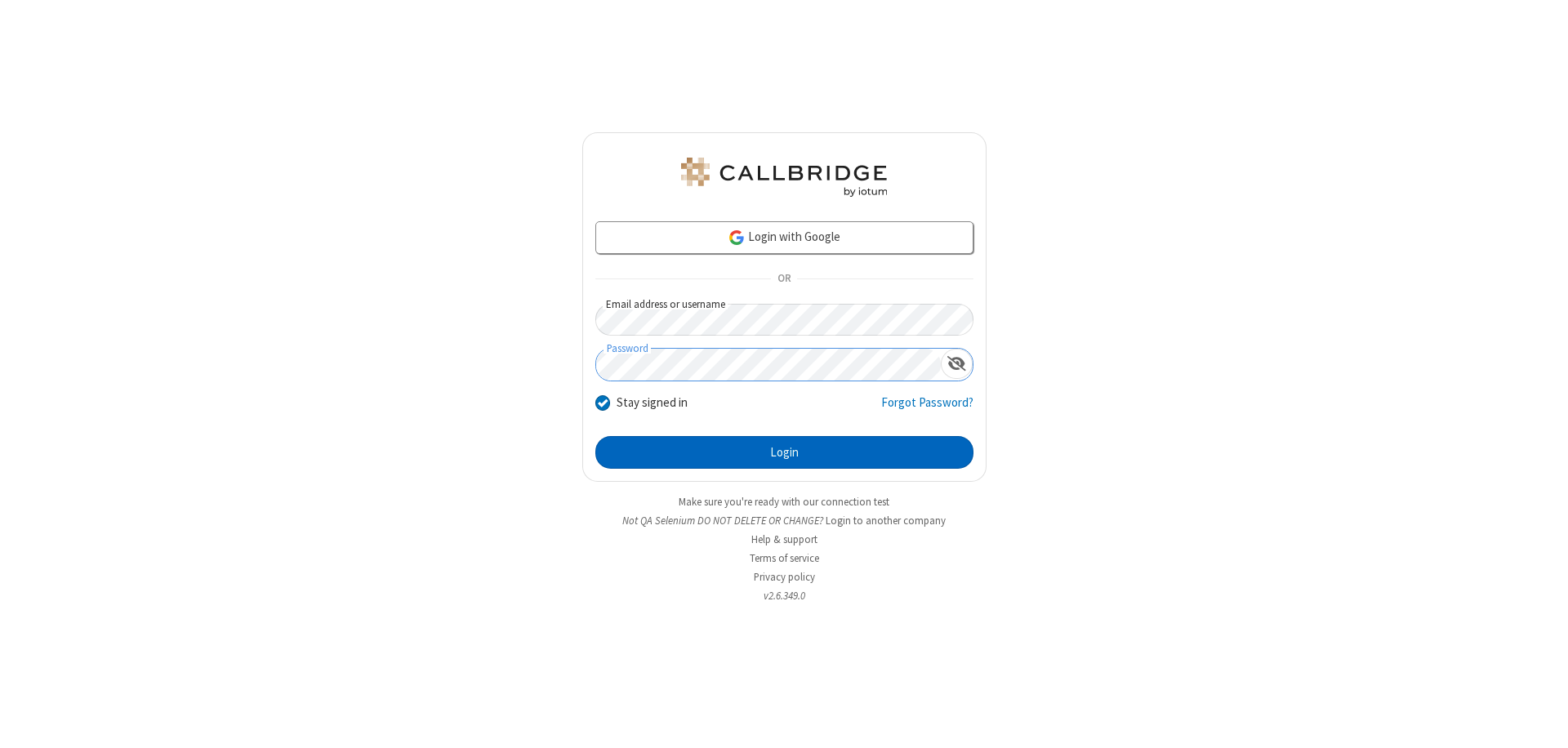
click at [784, 452] on button "Login" at bounding box center [784, 452] width 378 height 32
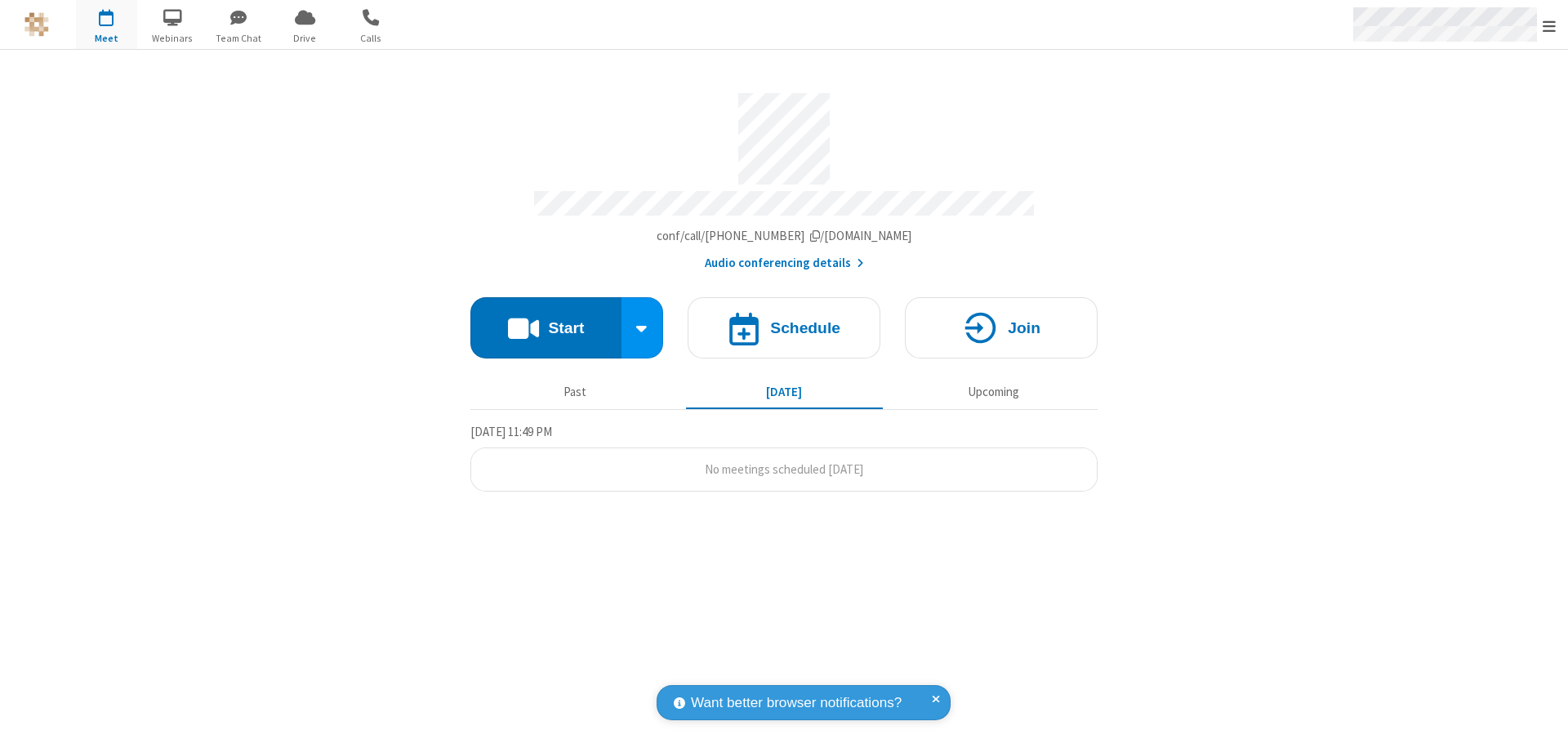
click at [1549, 26] on span "Open menu" at bounding box center [1549, 26] width 13 height 16
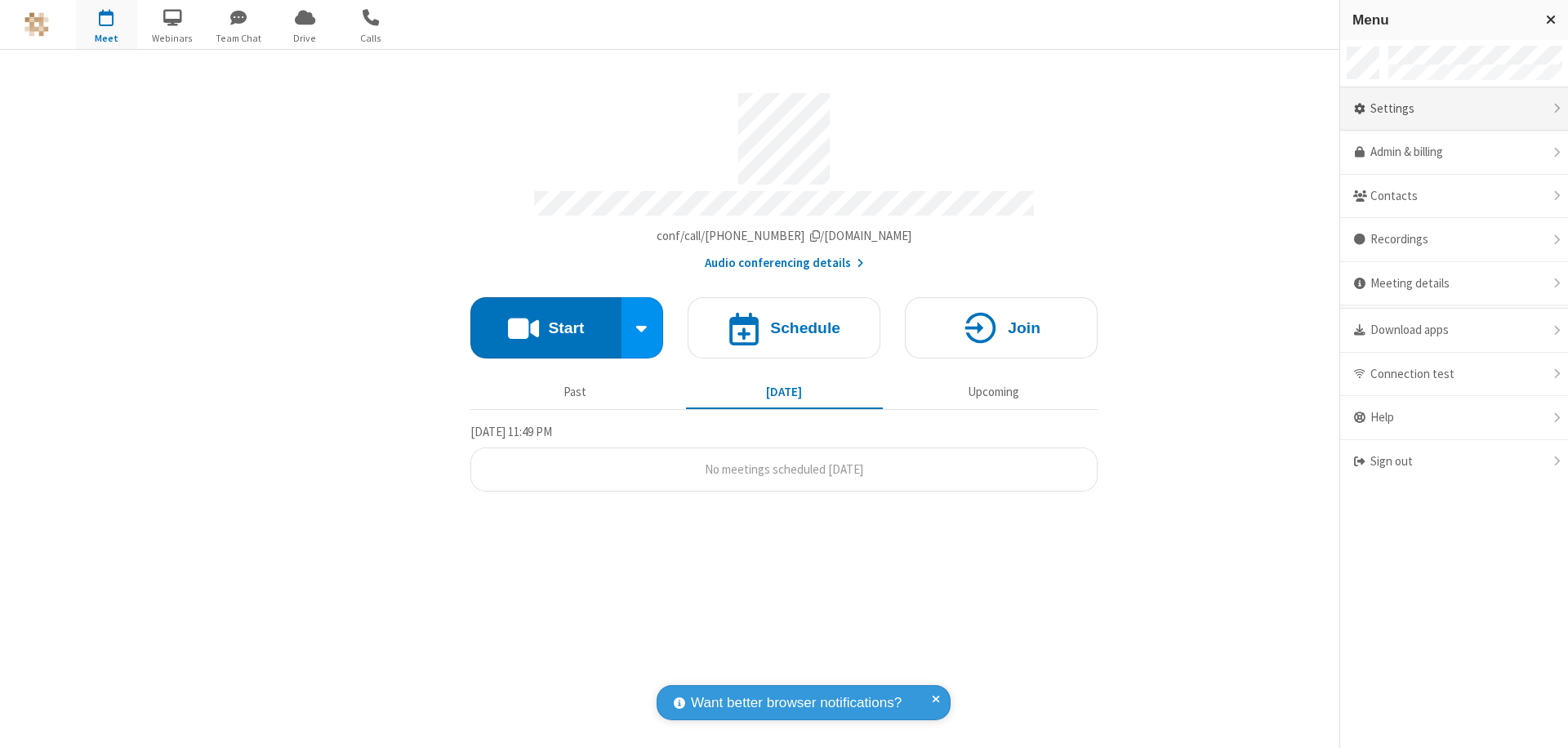
click at [1454, 109] on div "Settings" at bounding box center [1454, 109] width 228 height 44
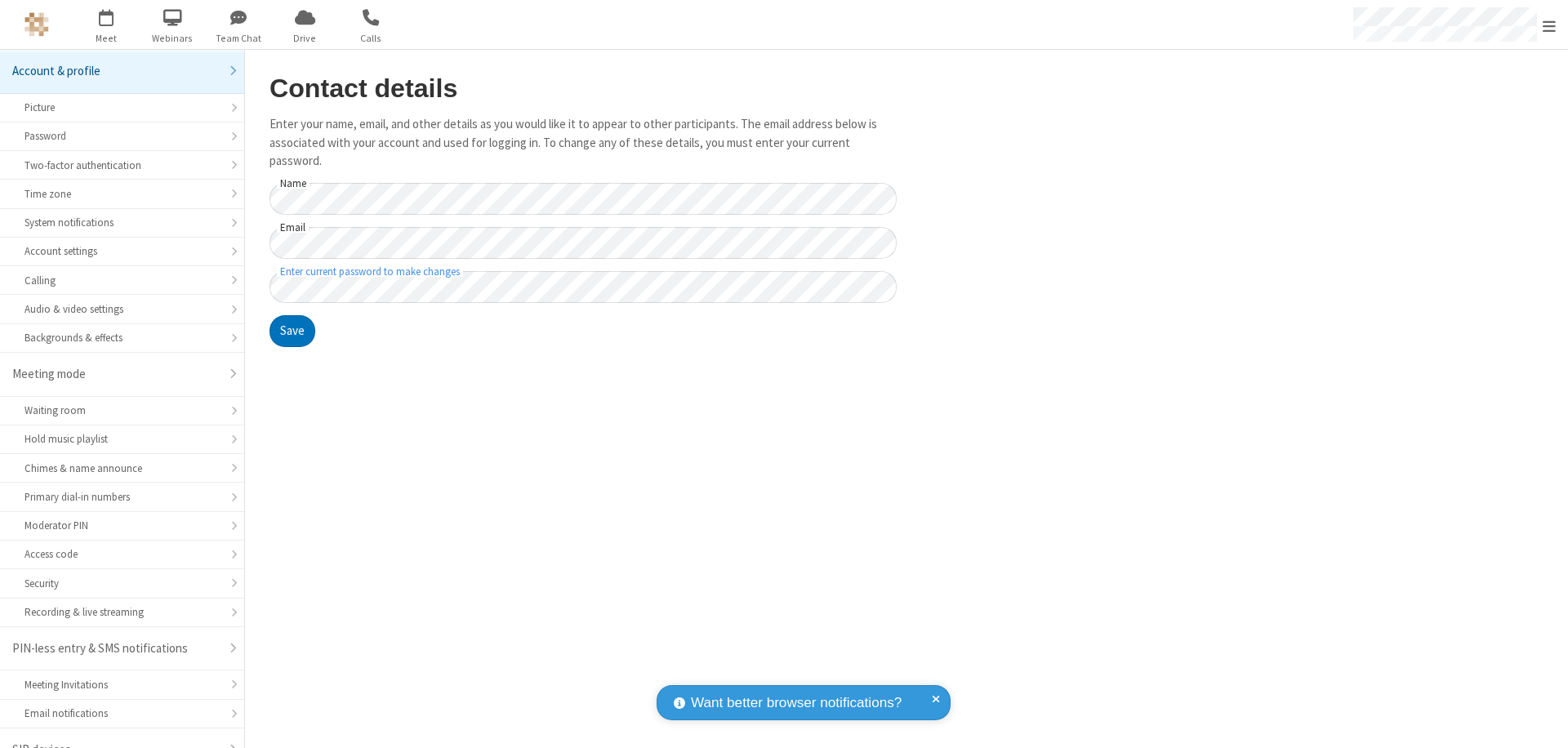
scroll to position [23, 0]
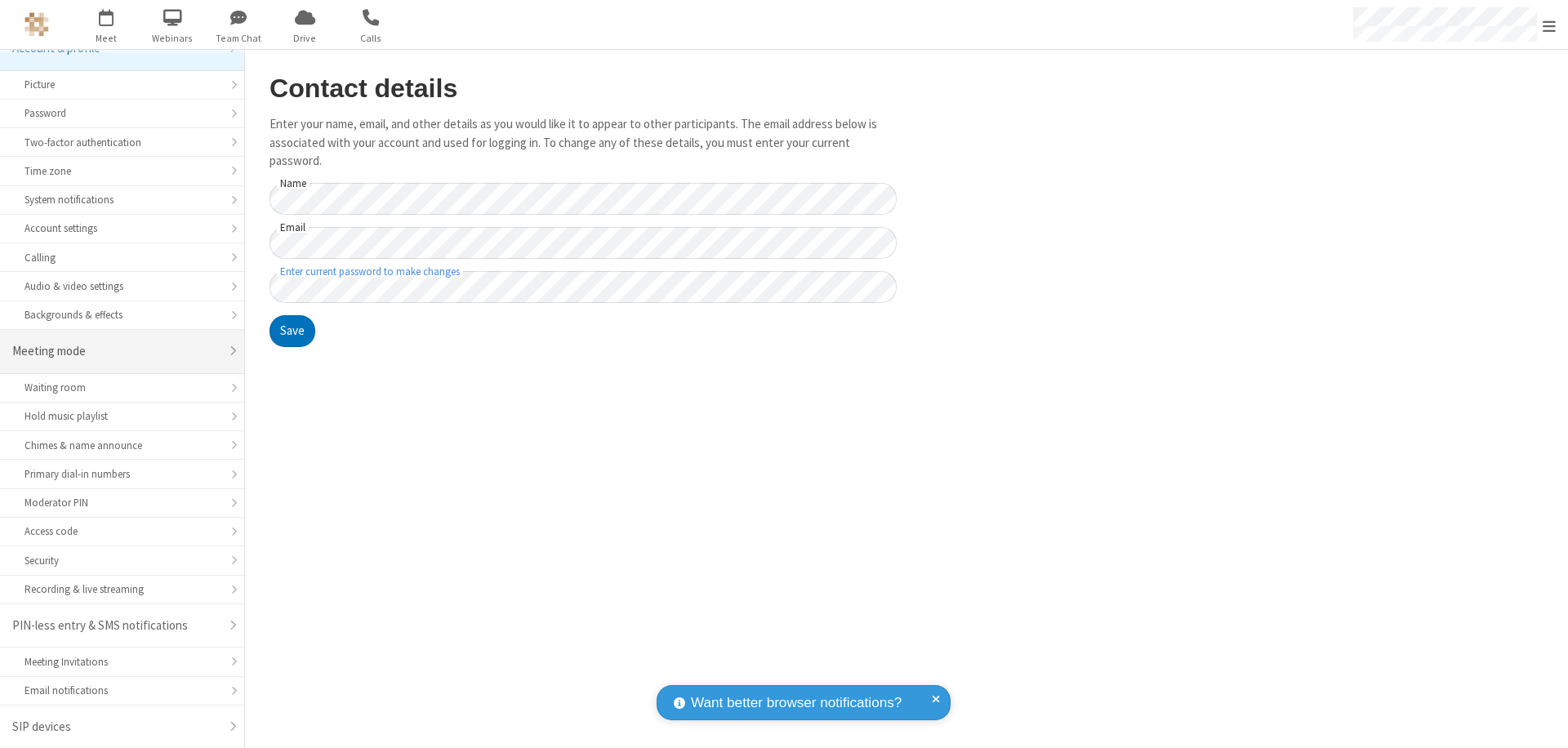
click at [116, 351] on div "Meeting mode" at bounding box center [115, 351] width 208 height 19
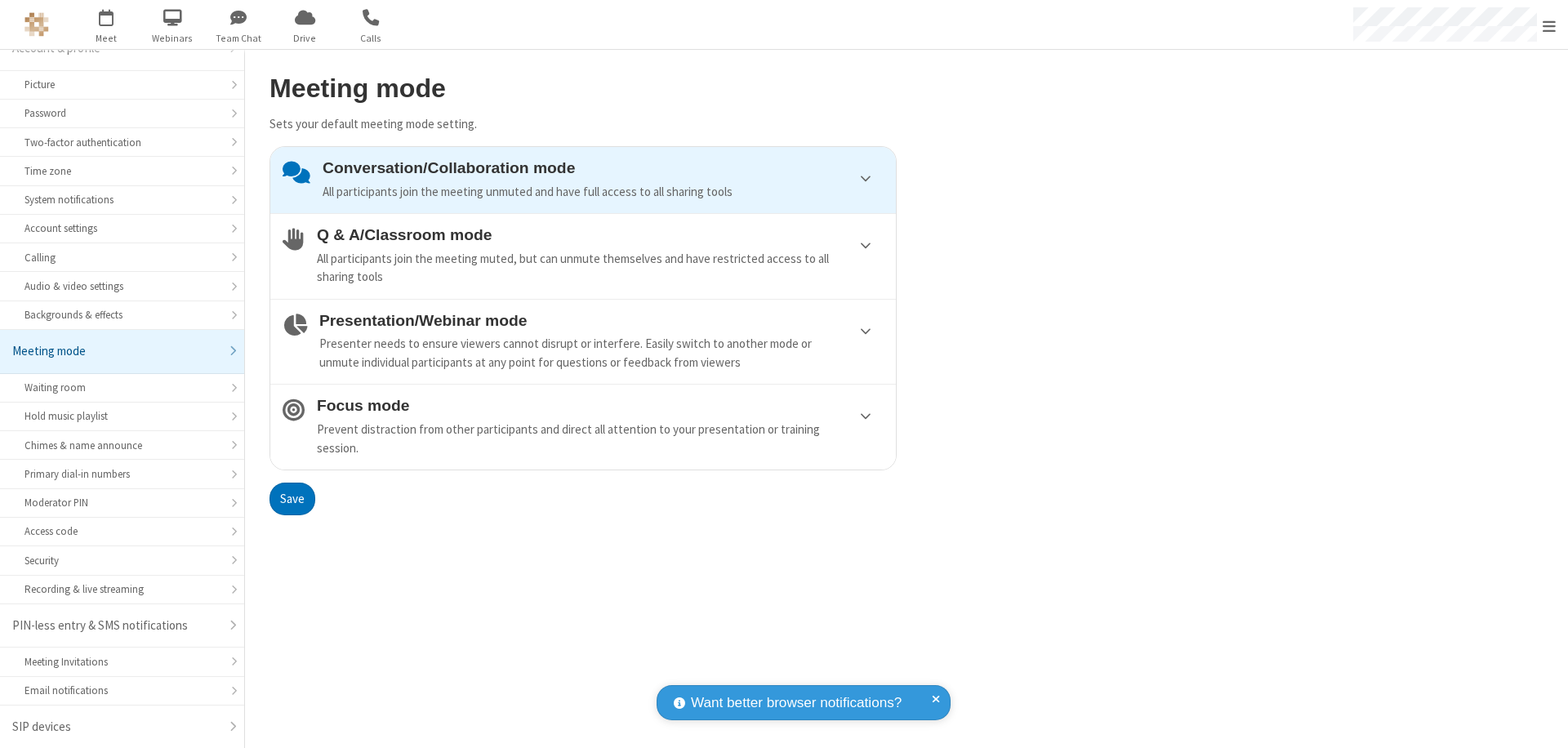
click at [583, 256] on div "All participants join the meeting muted, but can unmute themselves and have res…" at bounding box center [600, 268] width 567 height 37
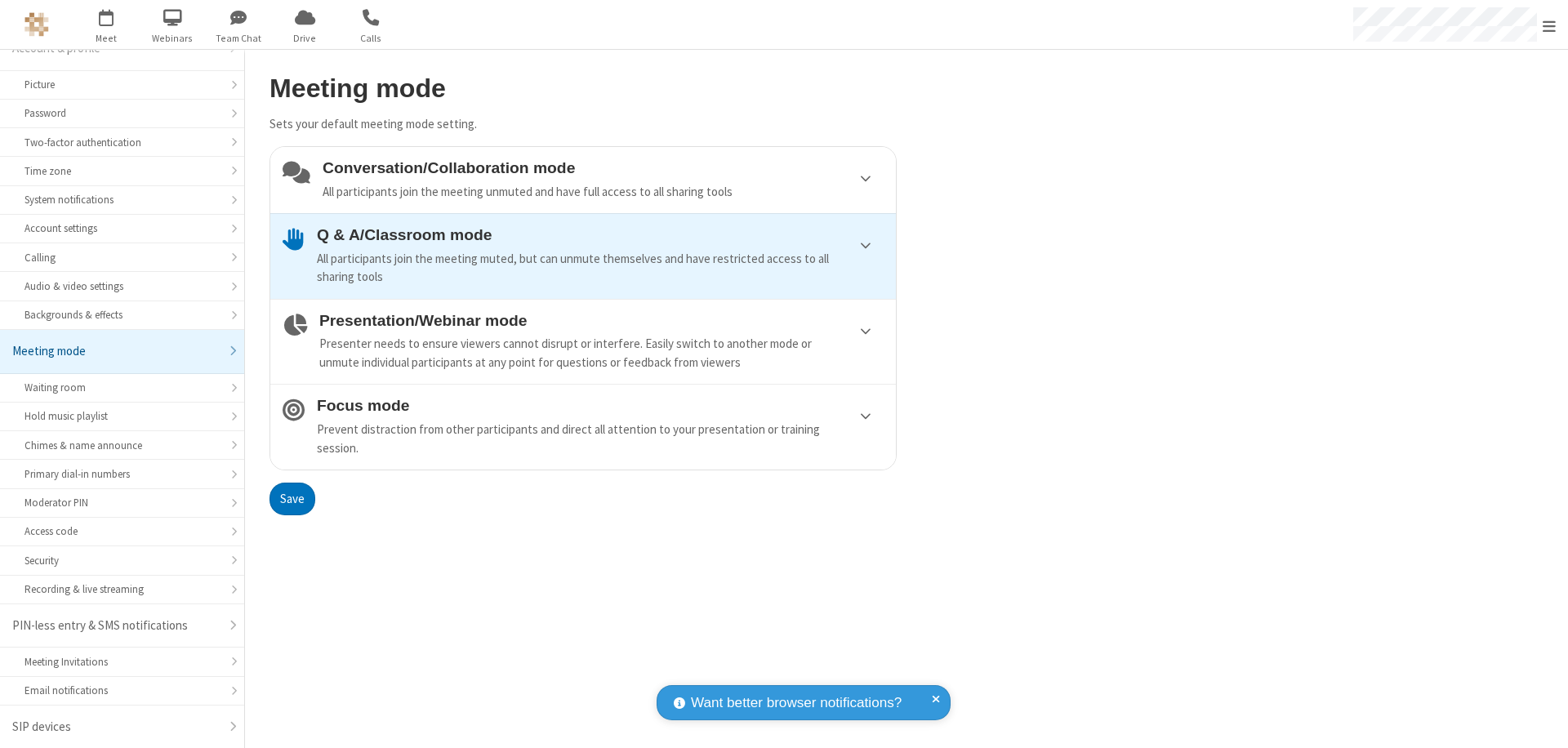
click at [292, 498] on button "Save" at bounding box center [292, 498] width 45 height 32
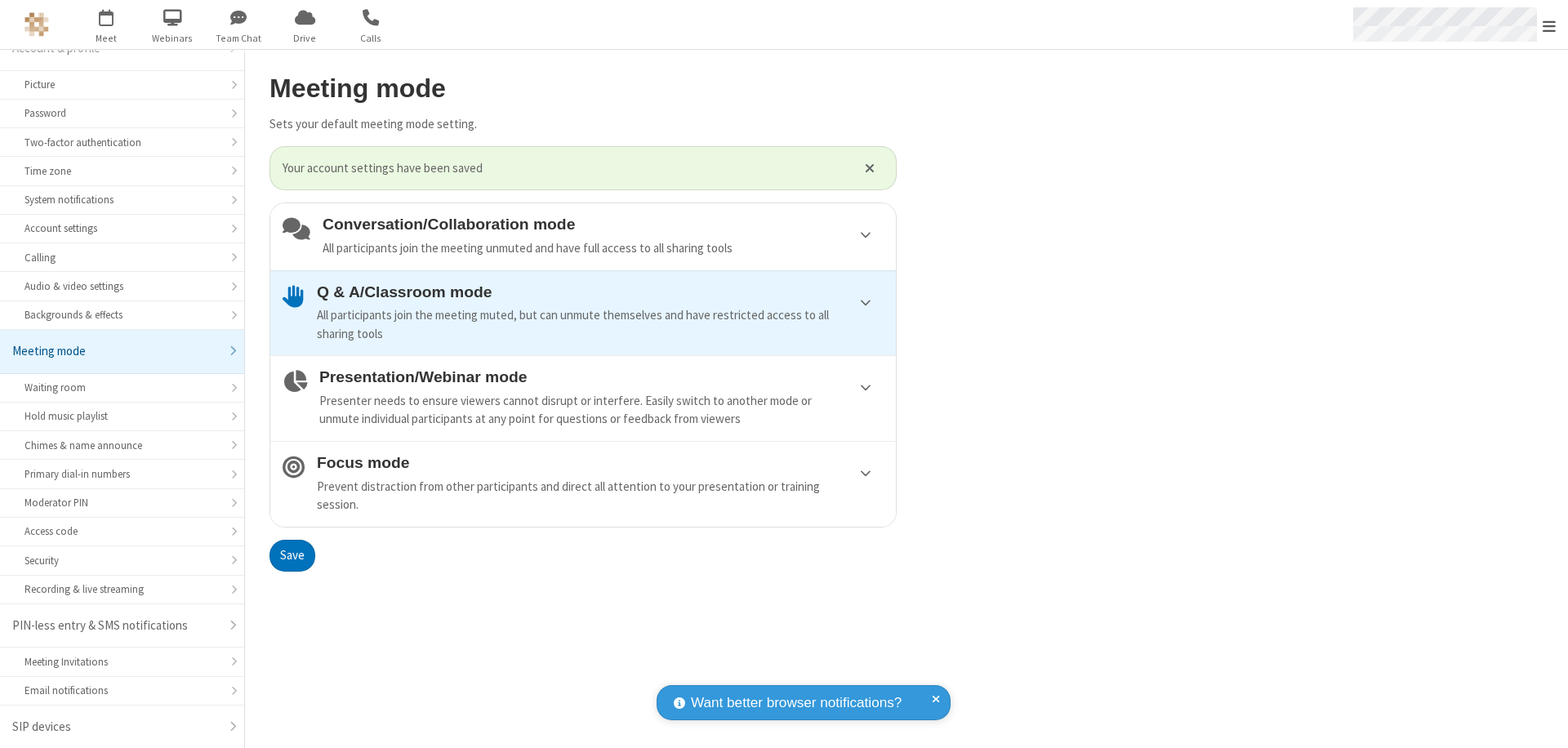
click at [1549, 25] on span "Open menu" at bounding box center [1549, 26] width 13 height 16
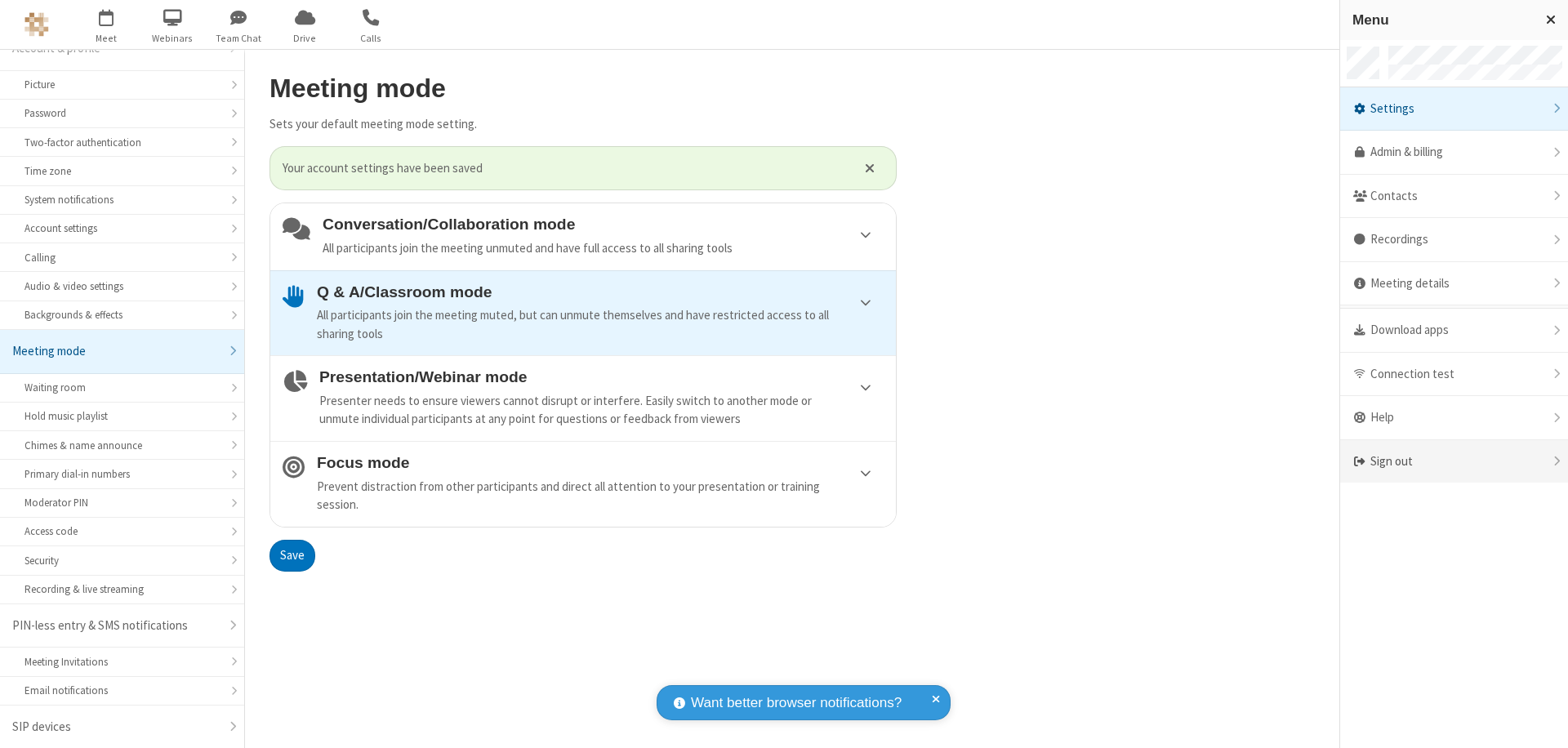
click at [1454, 461] on div "Sign out" at bounding box center [1454, 462] width 228 height 44
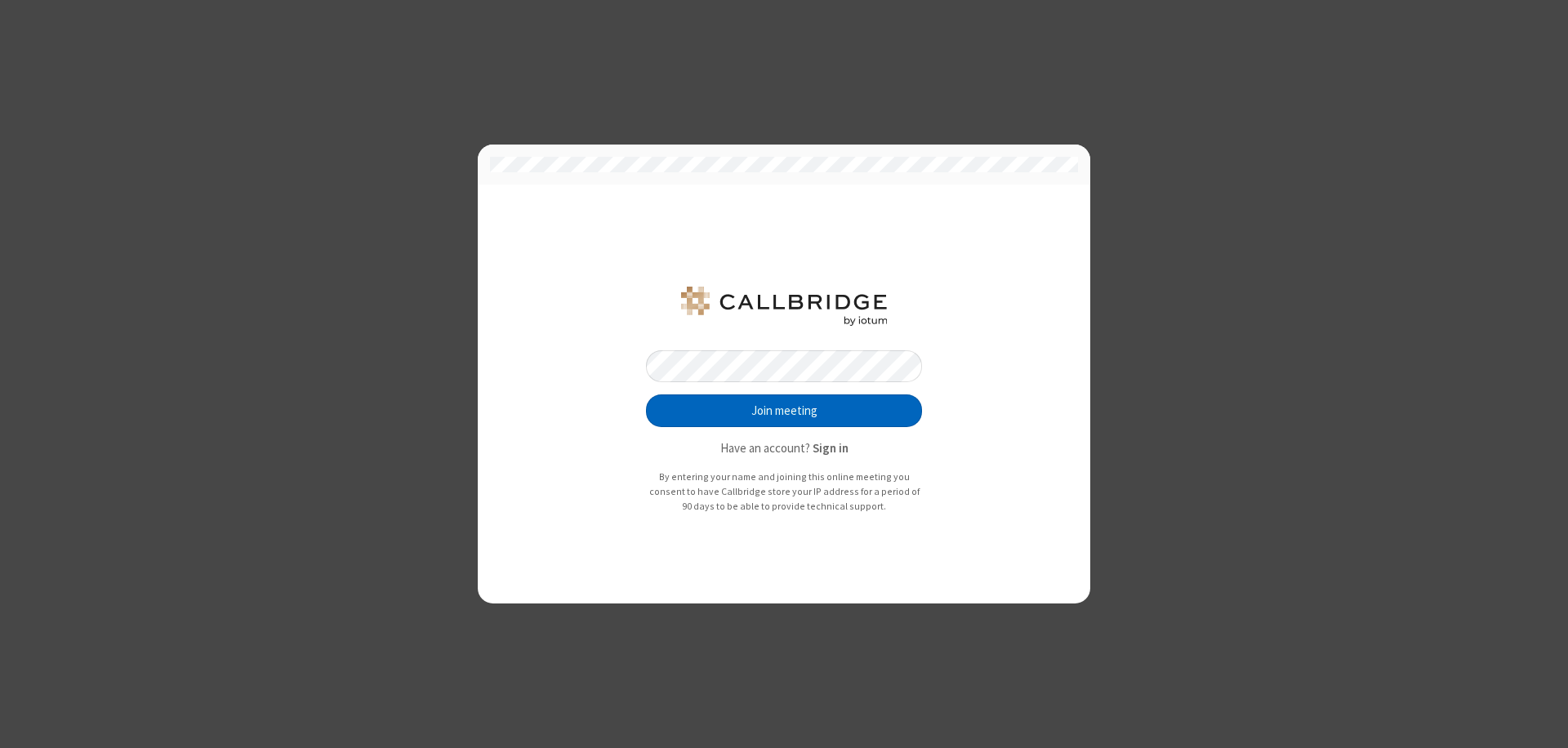
click at [784, 410] on button "Join meeting" at bounding box center [784, 410] width 276 height 32
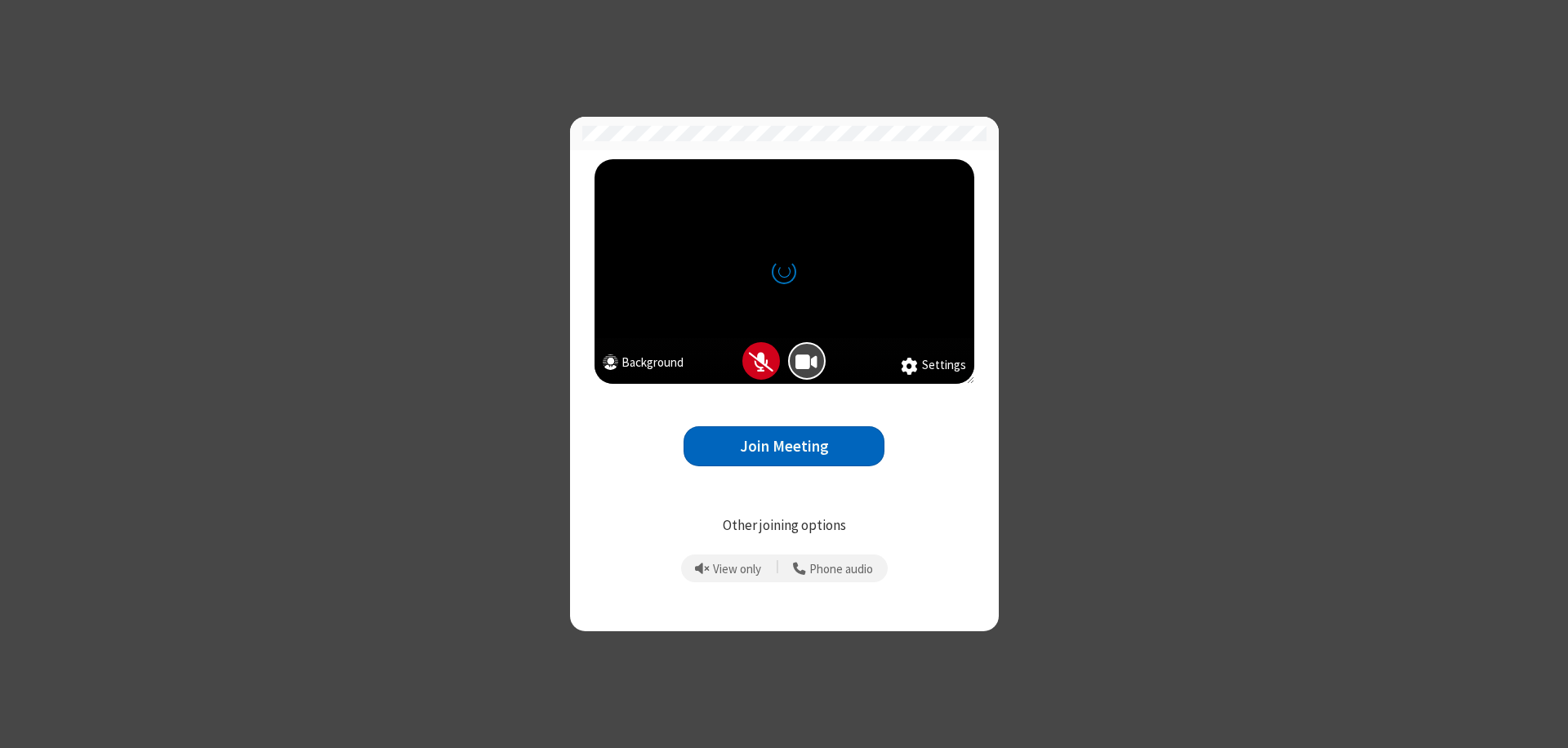
click at [784, 445] on button "Join Meeting" at bounding box center [784, 445] width 201 height 40
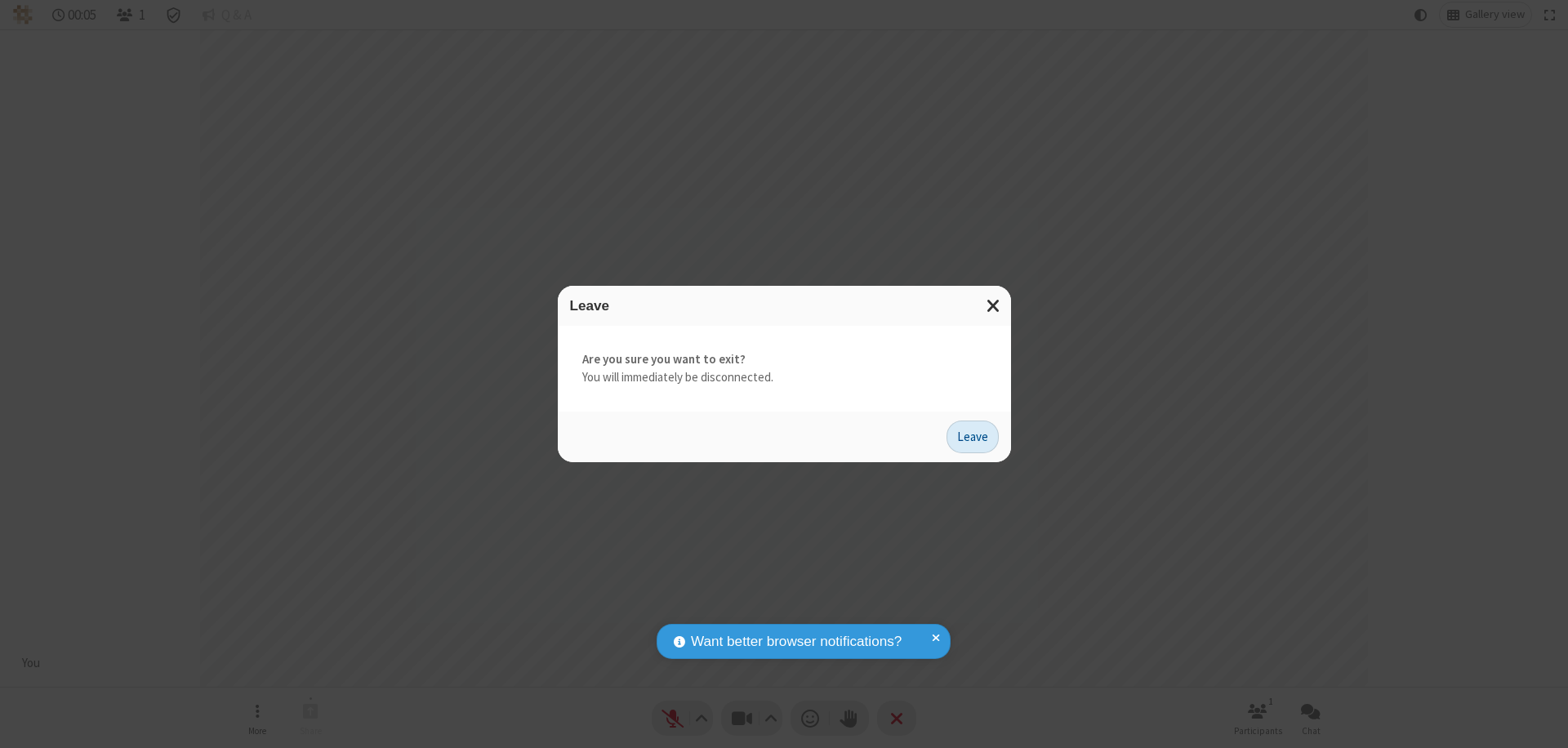
click at [973, 436] on button "Leave" at bounding box center [973, 437] width 52 height 32
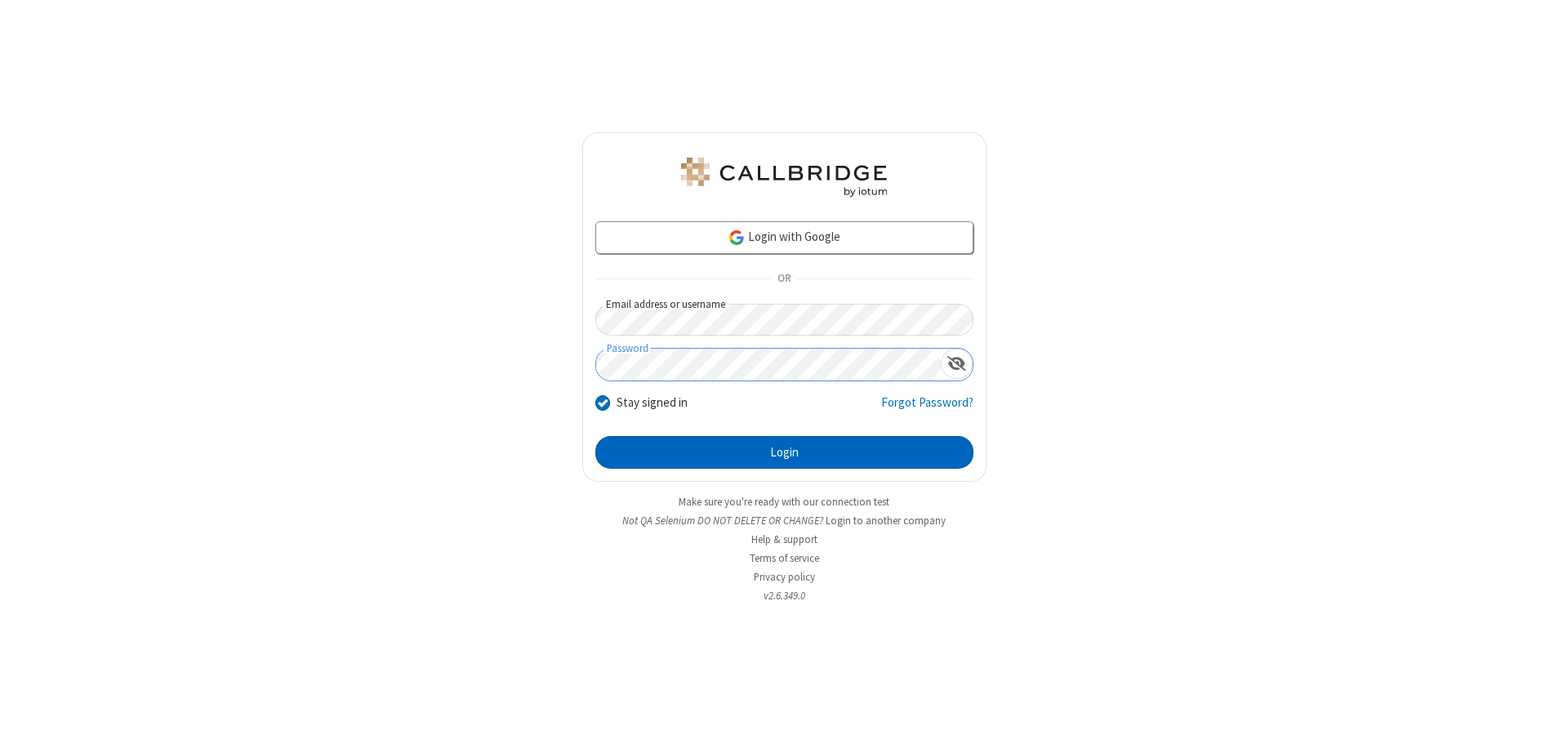
click at [784, 452] on button "Login" at bounding box center [784, 452] width 378 height 32
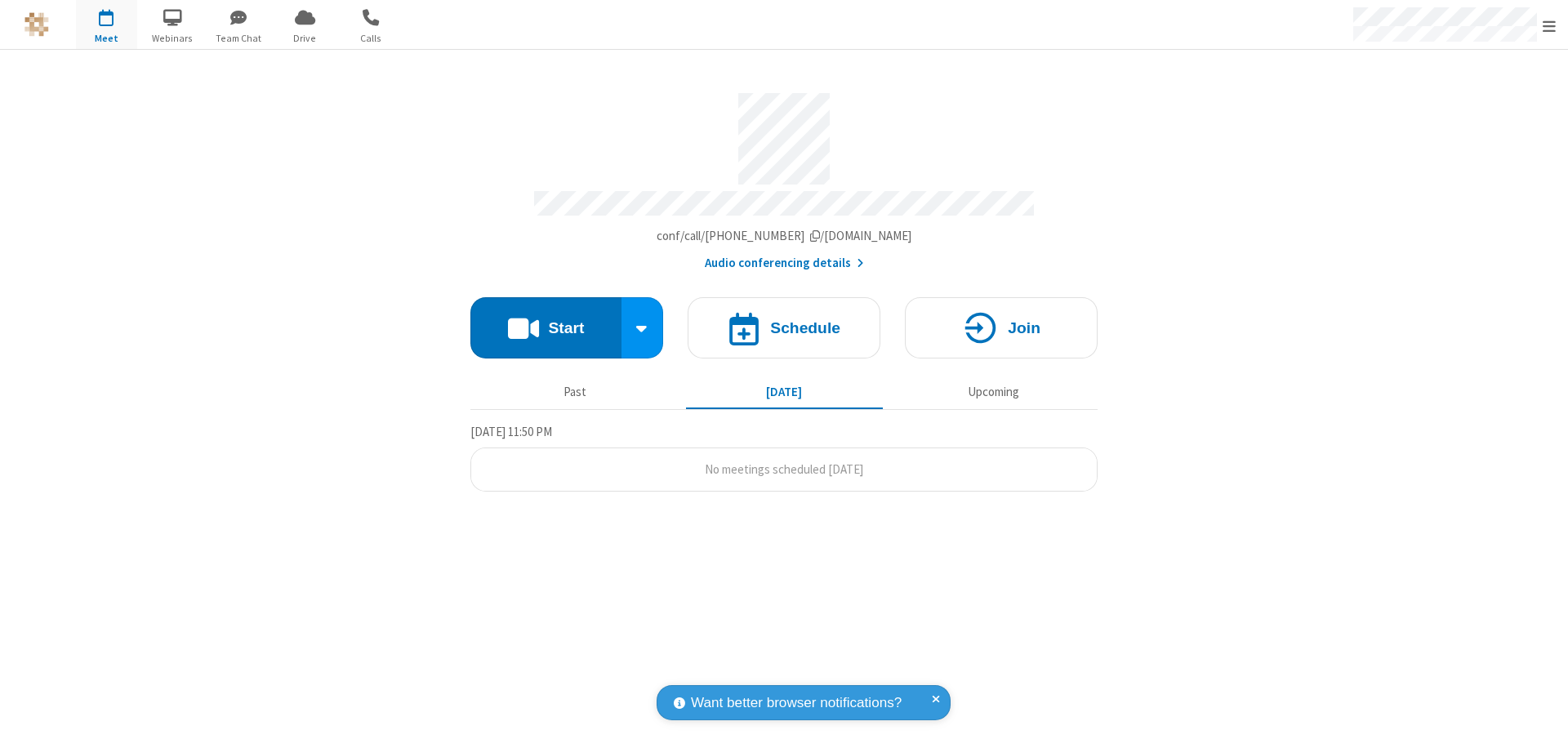
click at [1549, 26] on span "Open menu" at bounding box center [1549, 26] width 13 height 16
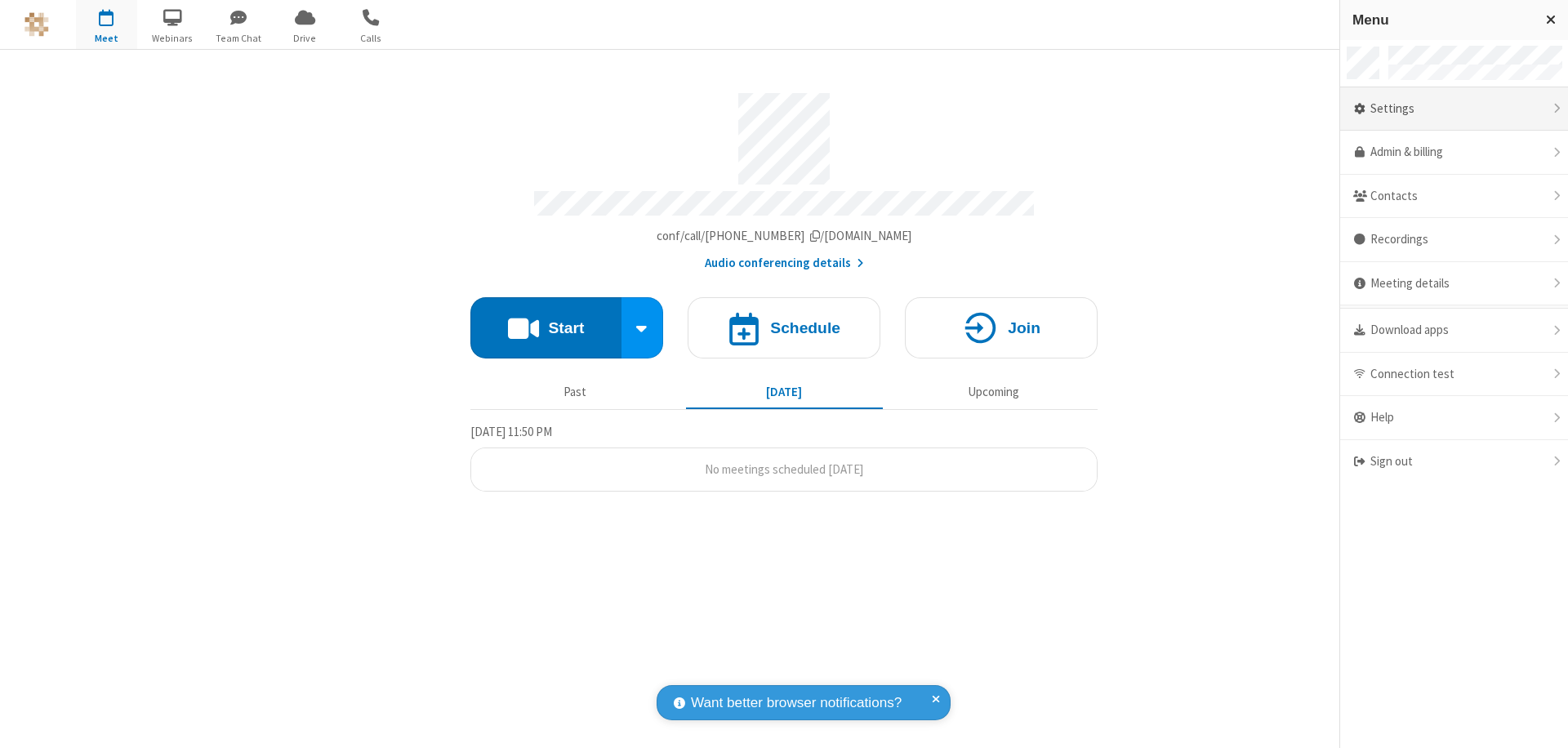
click at [1454, 109] on div "Settings" at bounding box center [1454, 109] width 228 height 44
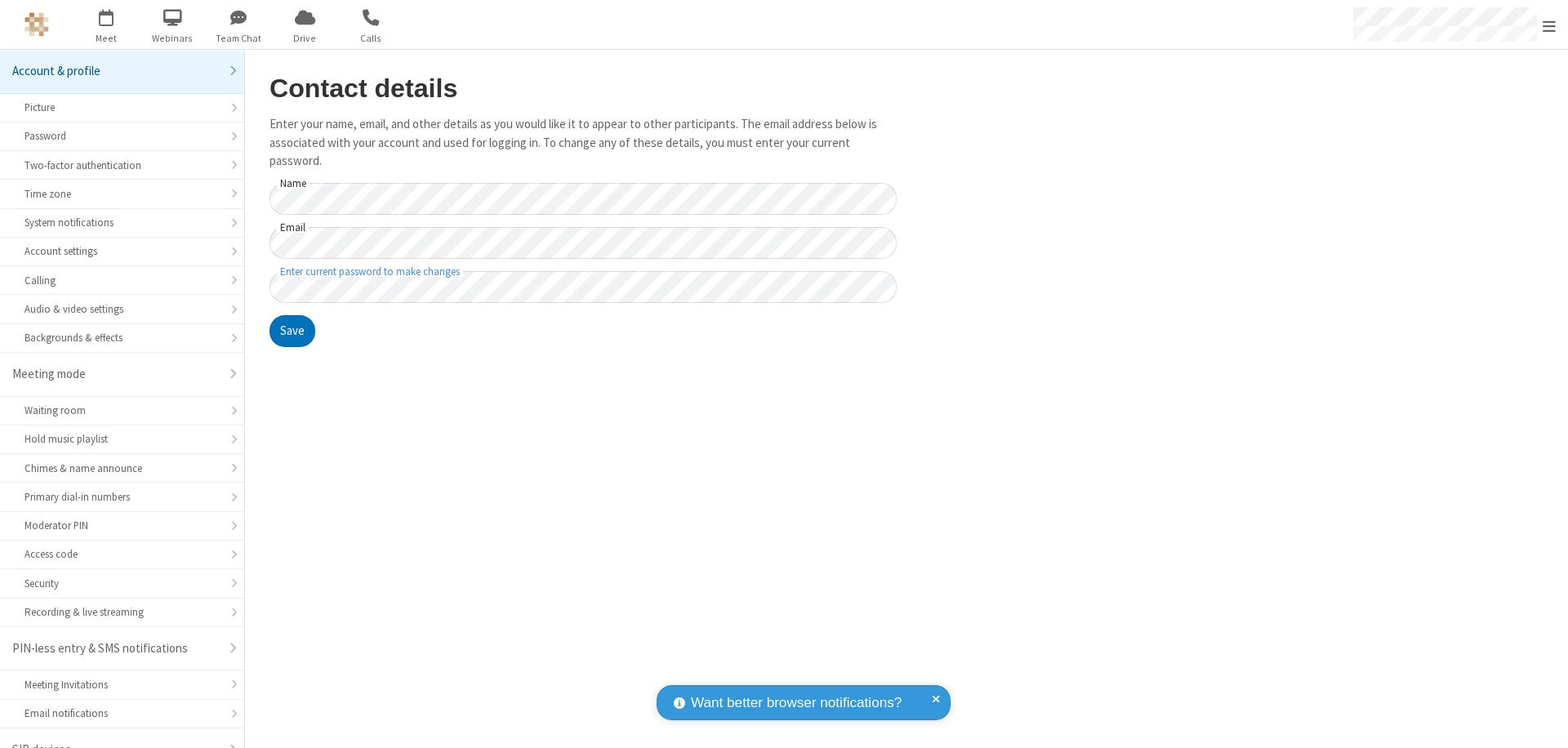
scroll to position [23, 0]
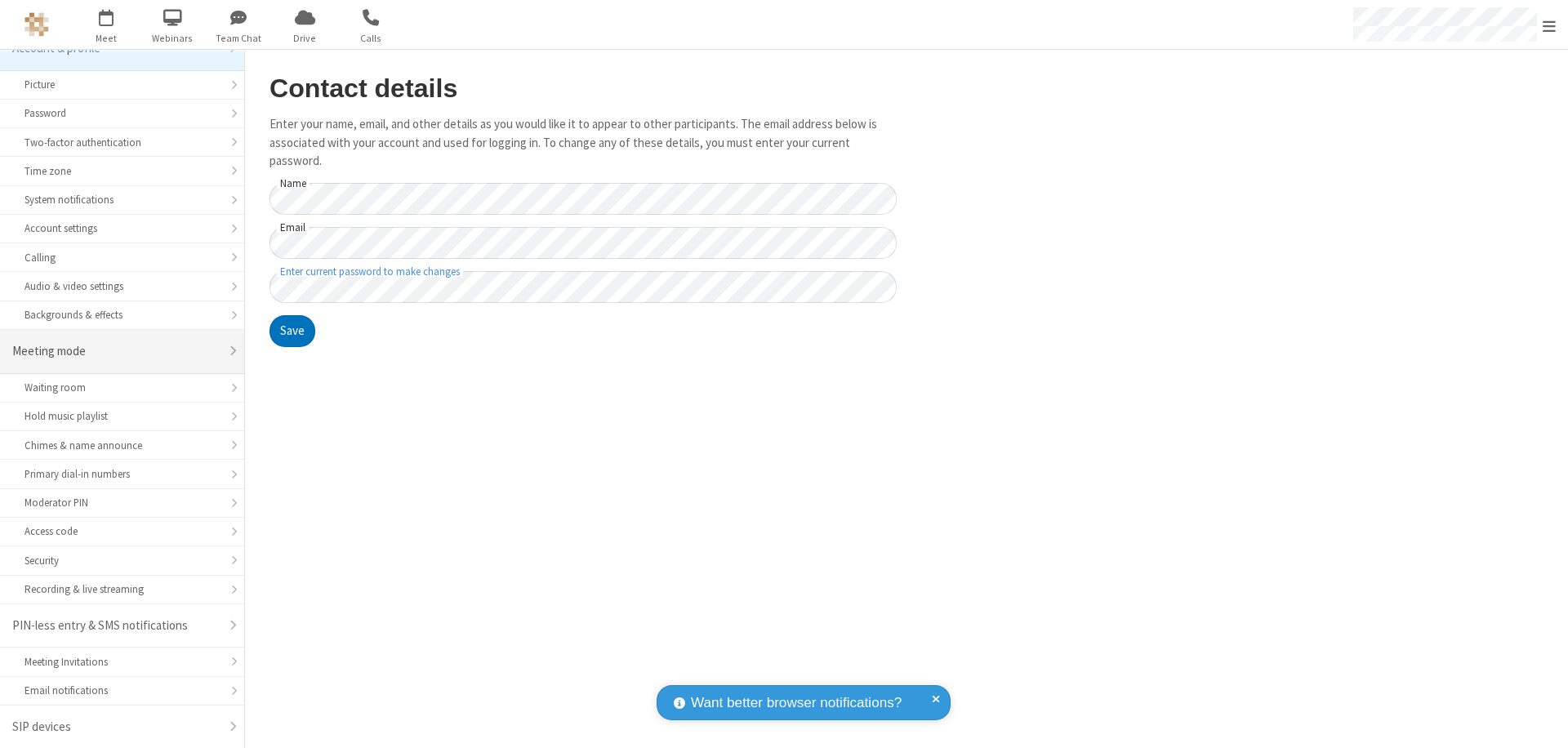
click at [116, 351] on div "Meeting mode" at bounding box center [115, 351] width 208 height 19
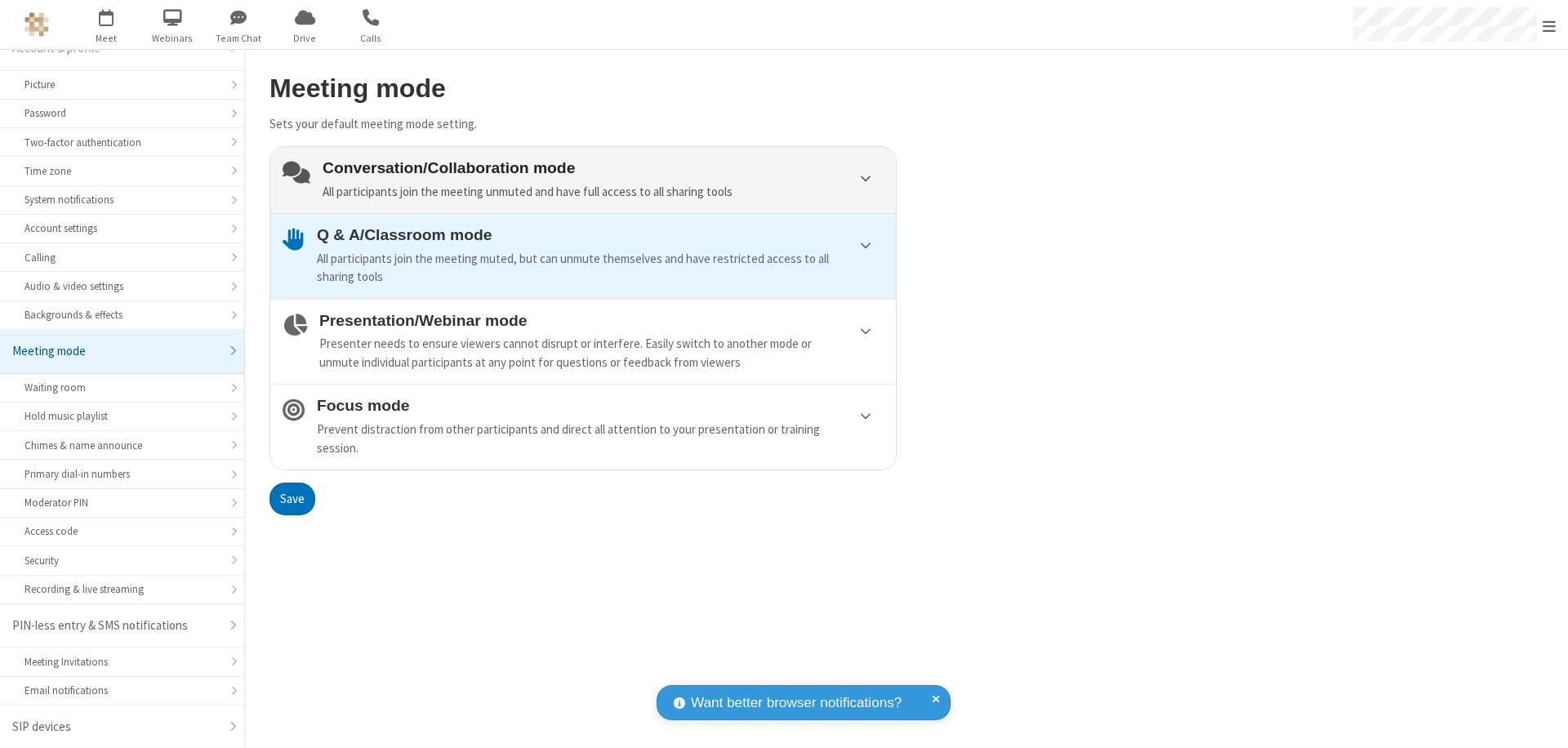
click at [583, 180] on div "Conversation/Collaboration mode All participants join the meeting unmuted and h…" at bounding box center [603, 180] width 561 height 42
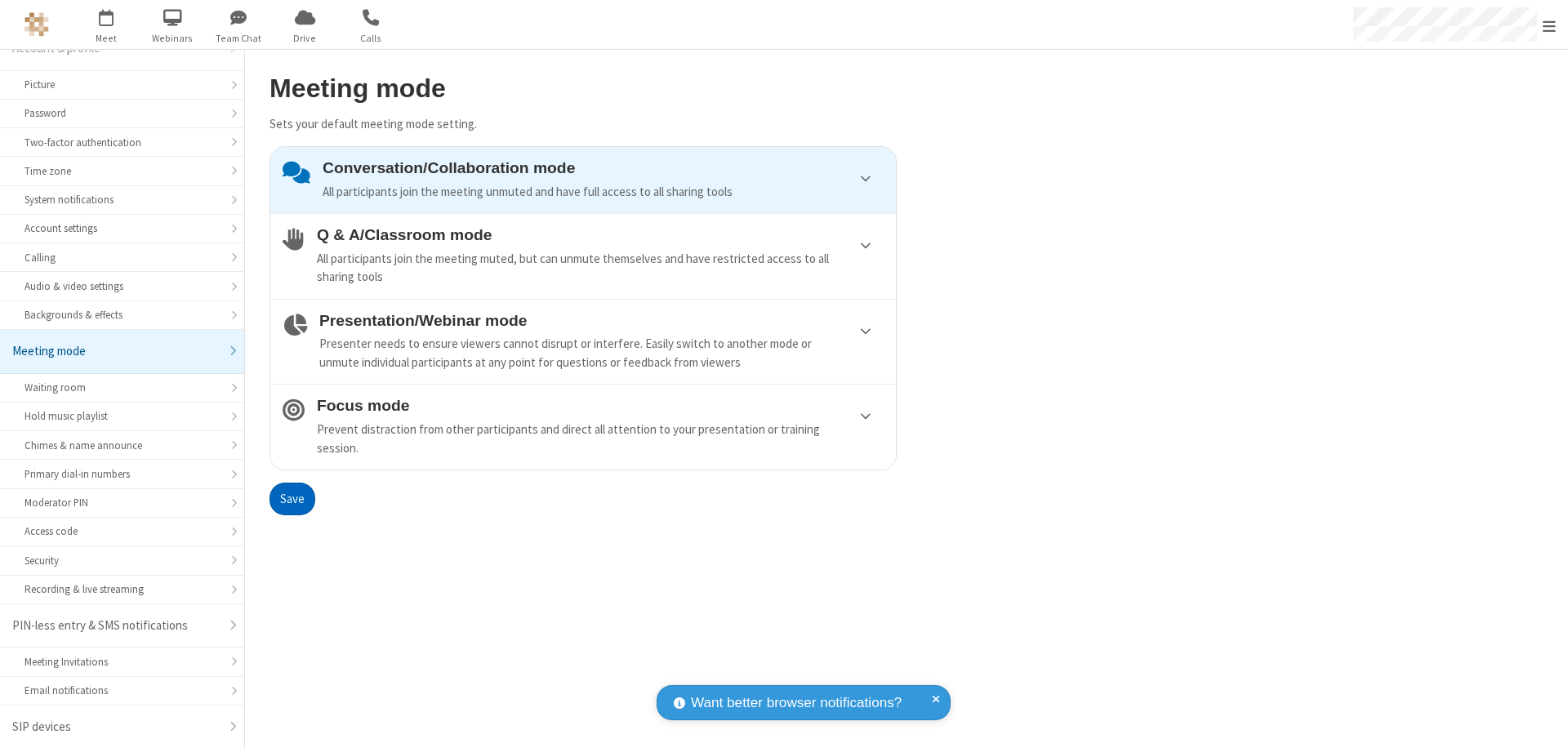
click at [292, 498] on button "Save" at bounding box center [292, 498] width 45 height 32
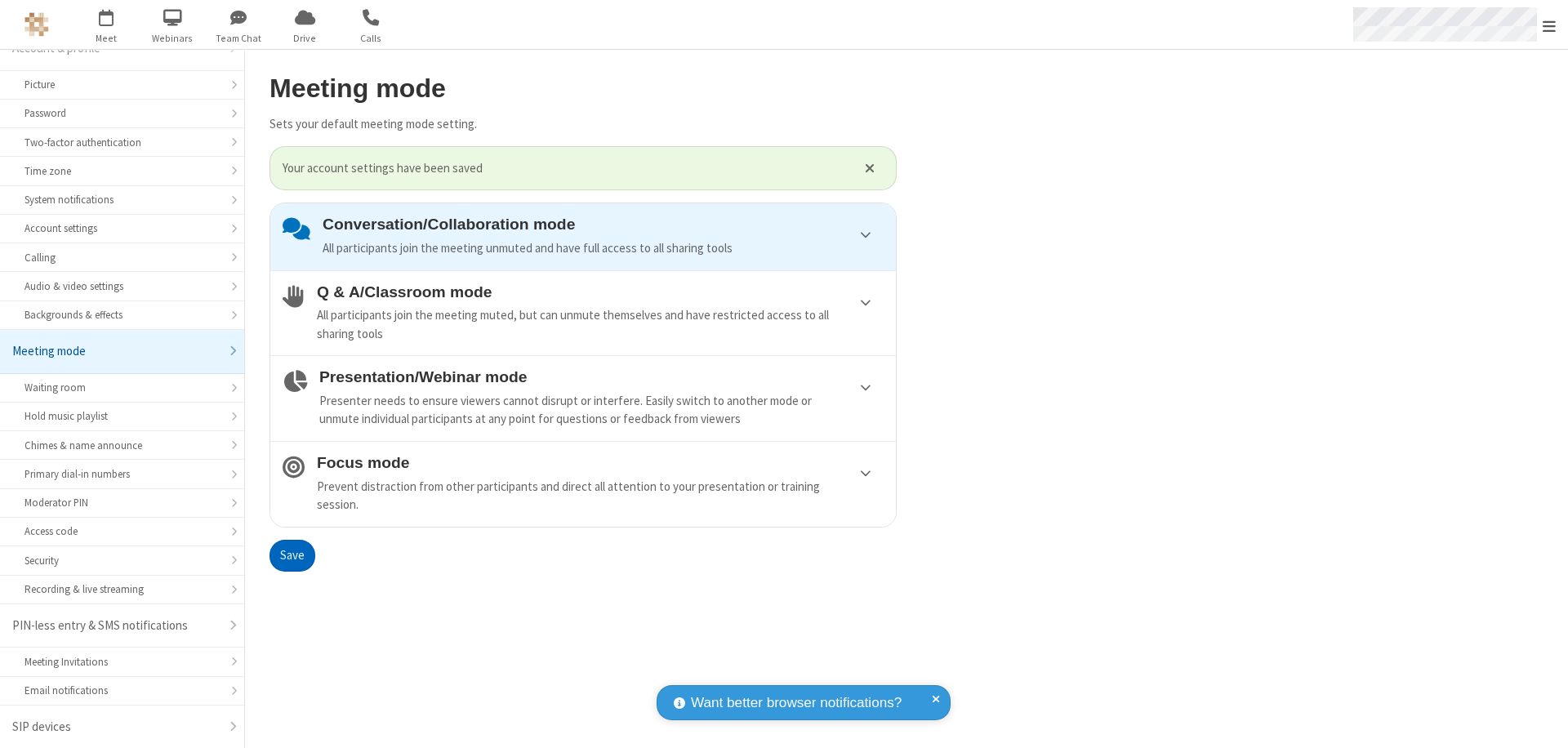
click at [1549, 25] on span "Open menu" at bounding box center [1549, 26] width 13 height 16
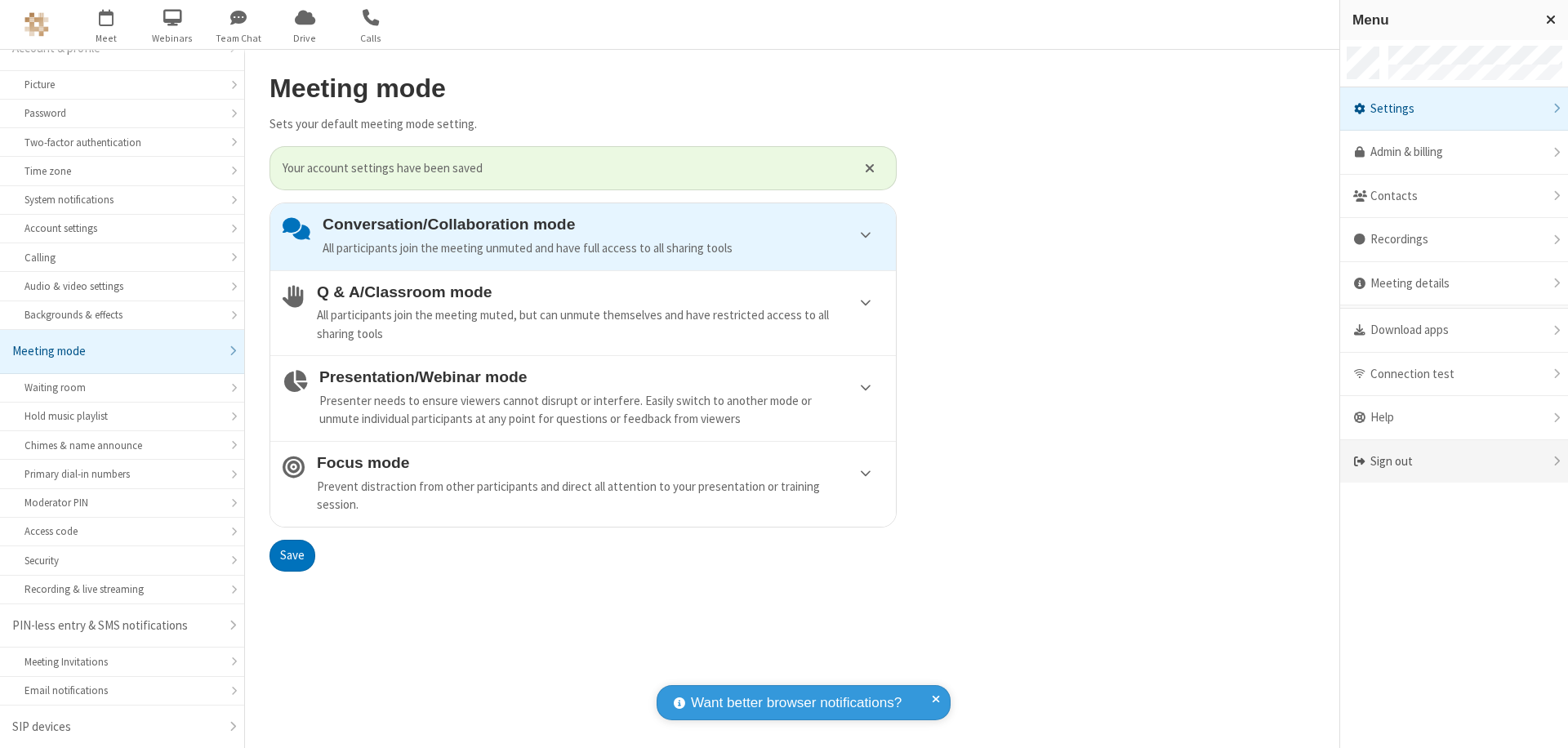
click at [1454, 461] on div "Sign out" at bounding box center [1454, 462] width 228 height 44
